Goal: Information Seeking & Learning: Learn about a topic

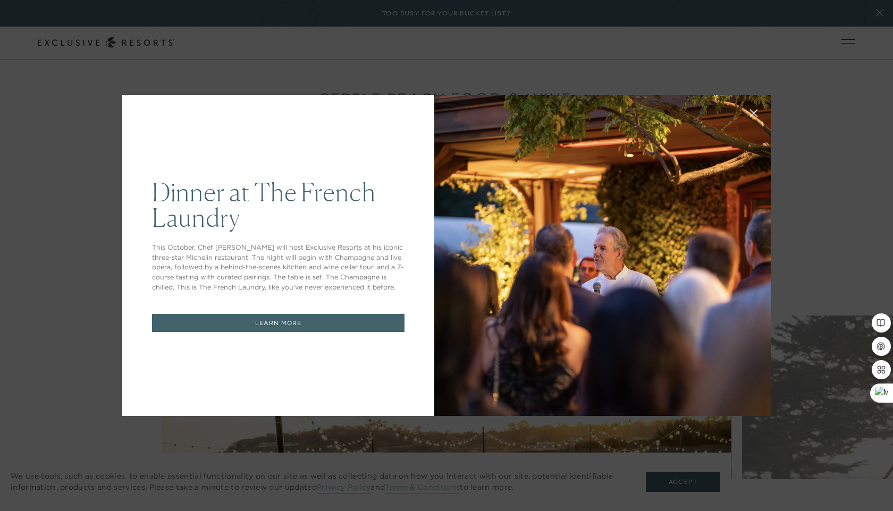
click at [508, 147] on div at bounding box center [602, 255] width 336 height 321
click at [335, 318] on link "LEARN MORE" at bounding box center [278, 323] width 253 height 19
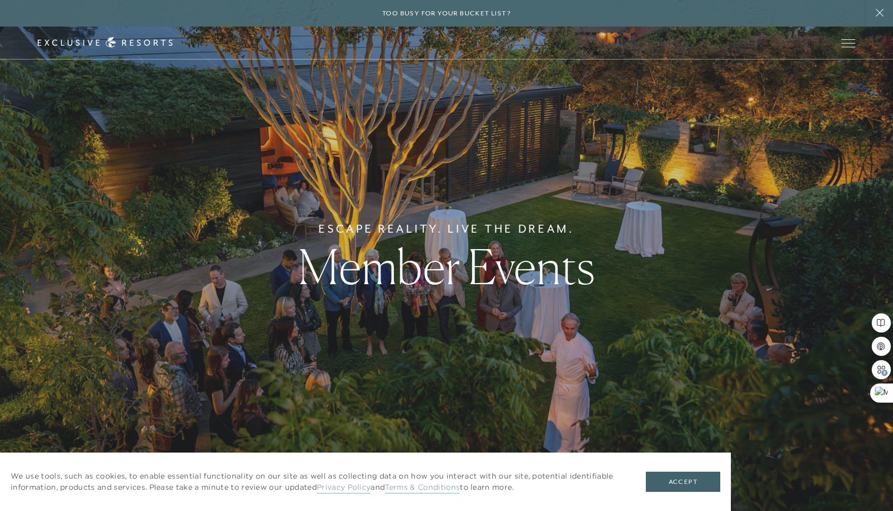
click at [341, 263] on h1 "Member Events" at bounding box center [446, 267] width 297 height 48
click at [670, 480] on button "Accept" at bounding box center [683, 482] width 74 height 20
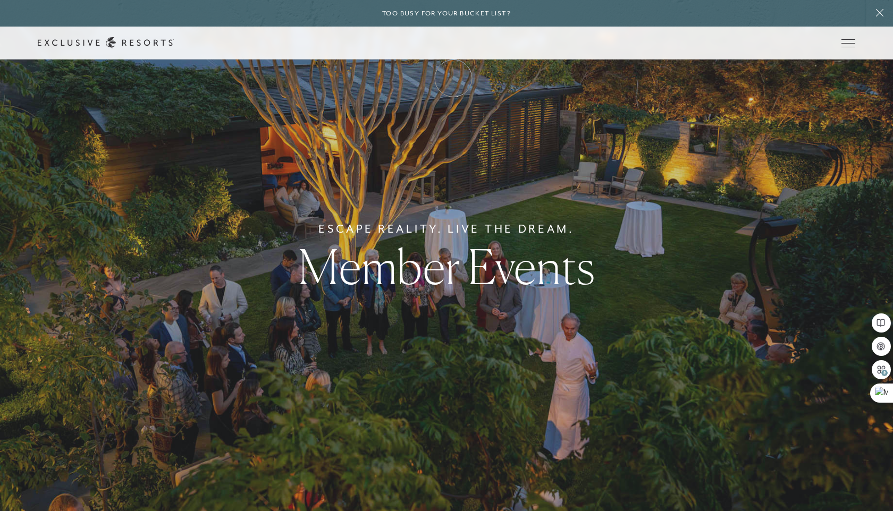
click at [0, 0] on link "Membership" at bounding box center [0, 0] width 0 height 0
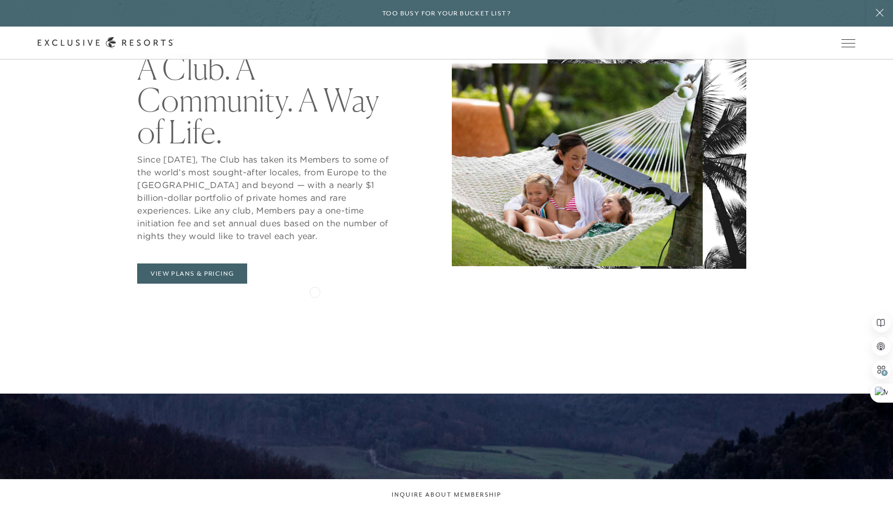
scroll to position [542, 0]
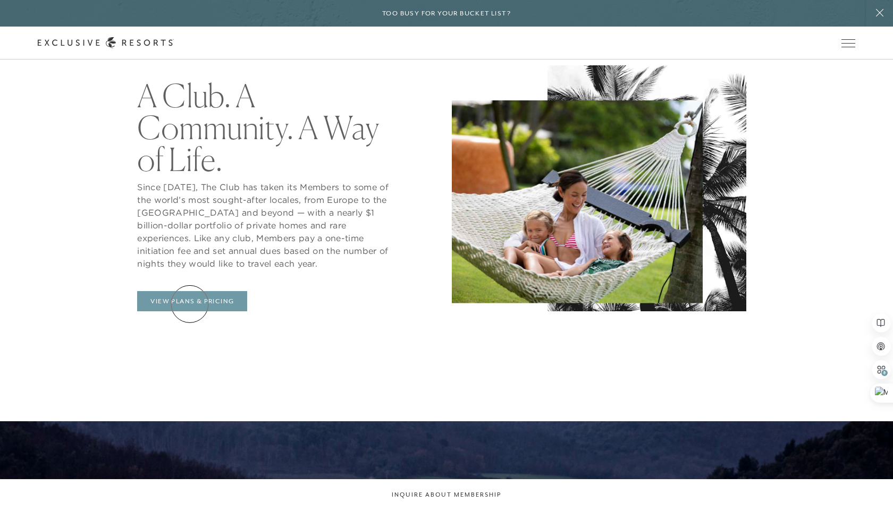
click at [190, 304] on link "View Plans & Pricing" at bounding box center [192, 301] width 110 height 20
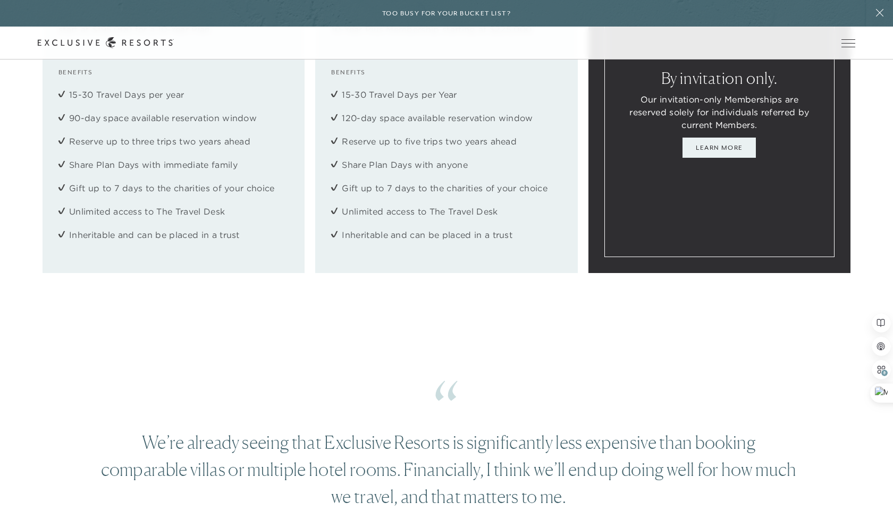
scroll to position [1655, 0]
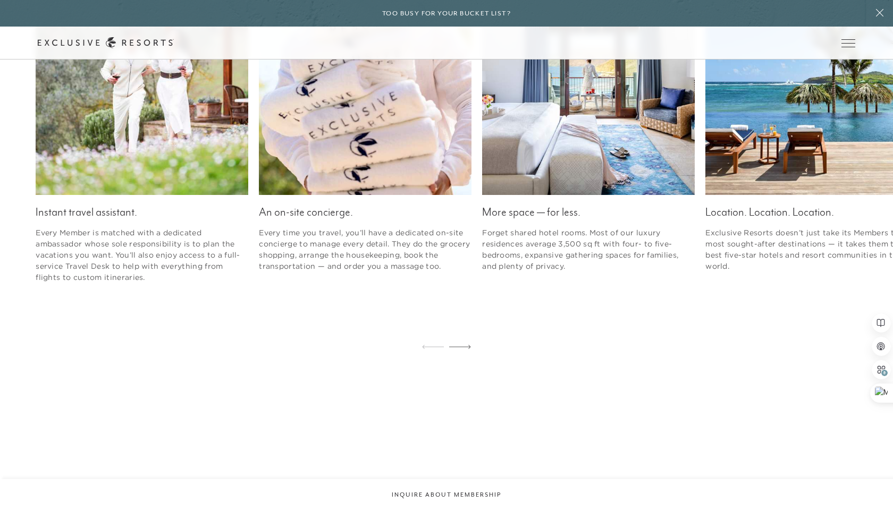
scroll to position [542, 0]
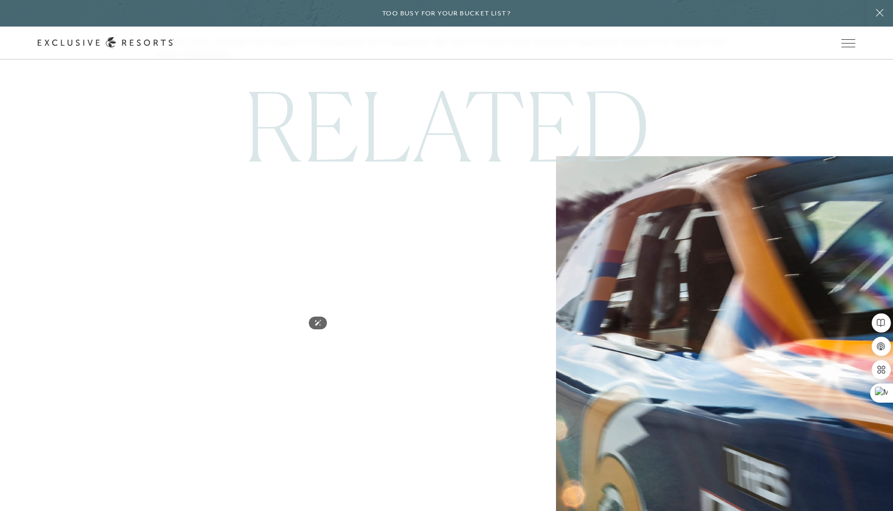
scroll to position [6376, 0]
